Goal: Check status

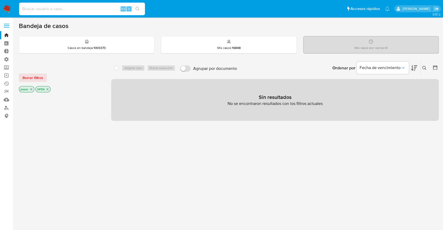
click at [89, 8] on input at bounding box center [82, 8] width 126 height 7
paste input "186673593"
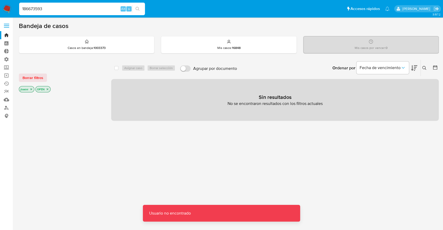
click at [85, 6] on input "186673593" at bounding box center [82, 8] width 126 height 7
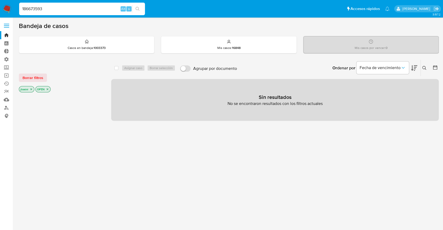
type input "186673593"
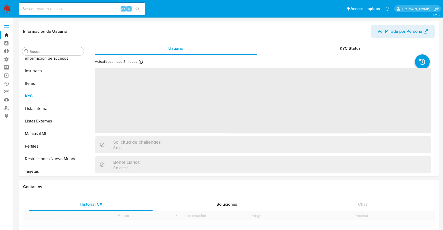
scroll to position [221, 0]
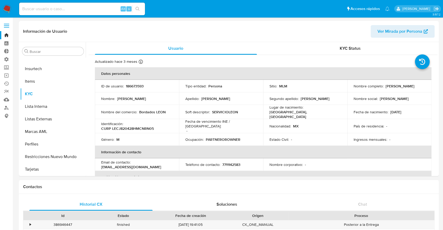
select select "10"
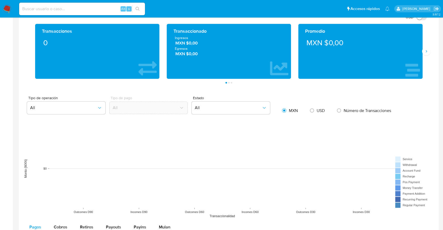
scroll to position [290, 0]
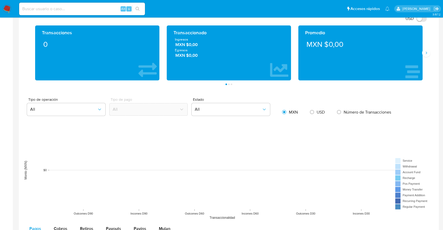
click at [428, 59] on div "Transacciones 0 Transaccionado Ingresos MXN $0,00 Egresos MXN $0,00 Promedio MX…" at bounding box center [228, 55] width 411 height 60
click at [427, 58] on div "Transacciones 0 Transaccionado Ingresos MXN $0,00 Egresos MXN $0,00 Promedio MX…" at bounding box center [228, 55] width 411 height 60
click at [426, 54] on icon "Siguiente" at bounding box center [426, 53] width 4 height 4
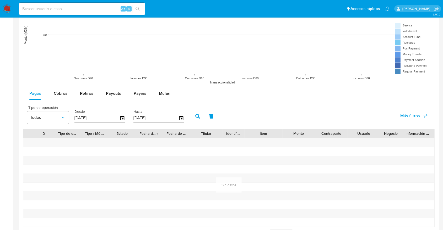
scroll to position [444, 0]
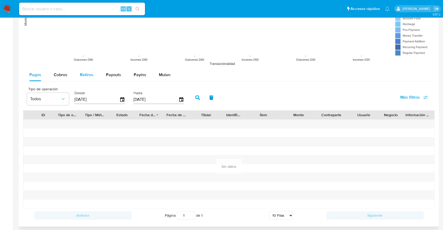
click at [93, 69] on button "Retiros" at bounding box center [87, 75] width 26 height 13
select select "10"
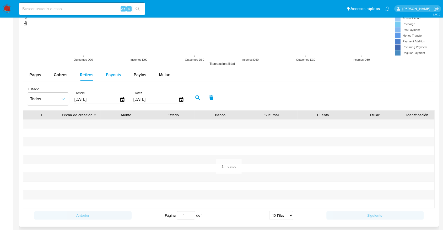
click at [108, 74] on span "Payouts" at bounding box center [113, 75] width 15 height 6
select select "10"
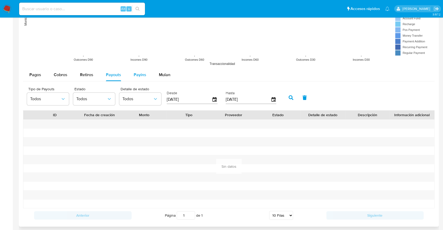
click at [130, 76] on button "Payins" at bounding box center [139, 75] width 25 height 13
select select "10"
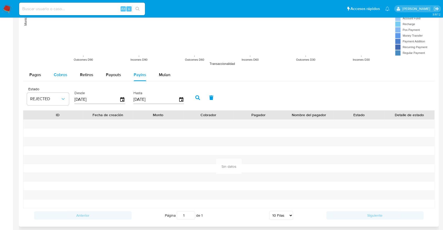
click at [55, 72] on span "Cobros" at bounding box center [61, 75] width 14 height 6
select select "10"
